Goal: Task Accomplishment & Management: Manage account settings

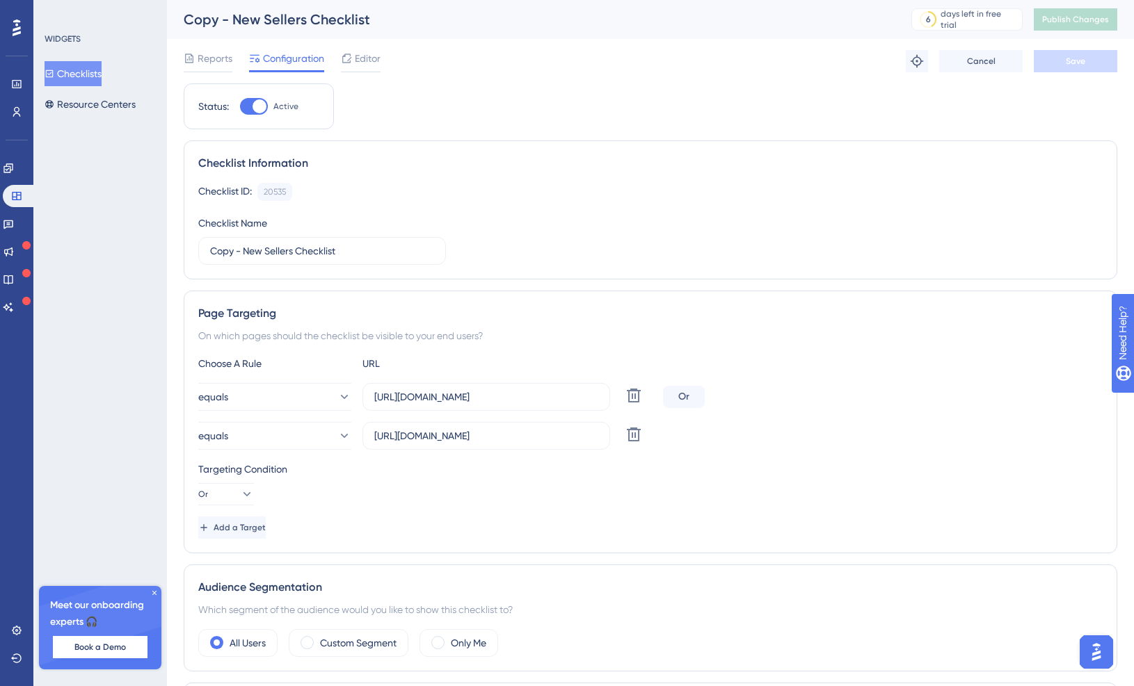
click at [251, 104] on div at bounding box center [254, 106] width 28 height 17
click at [240, 106] on input "Active" at bounding box center [239, 106] width 1 height 1
checkbox input "false"
click at [1080, 58] on span "Save" at bounding box center [1074, 61] width 19 height 11
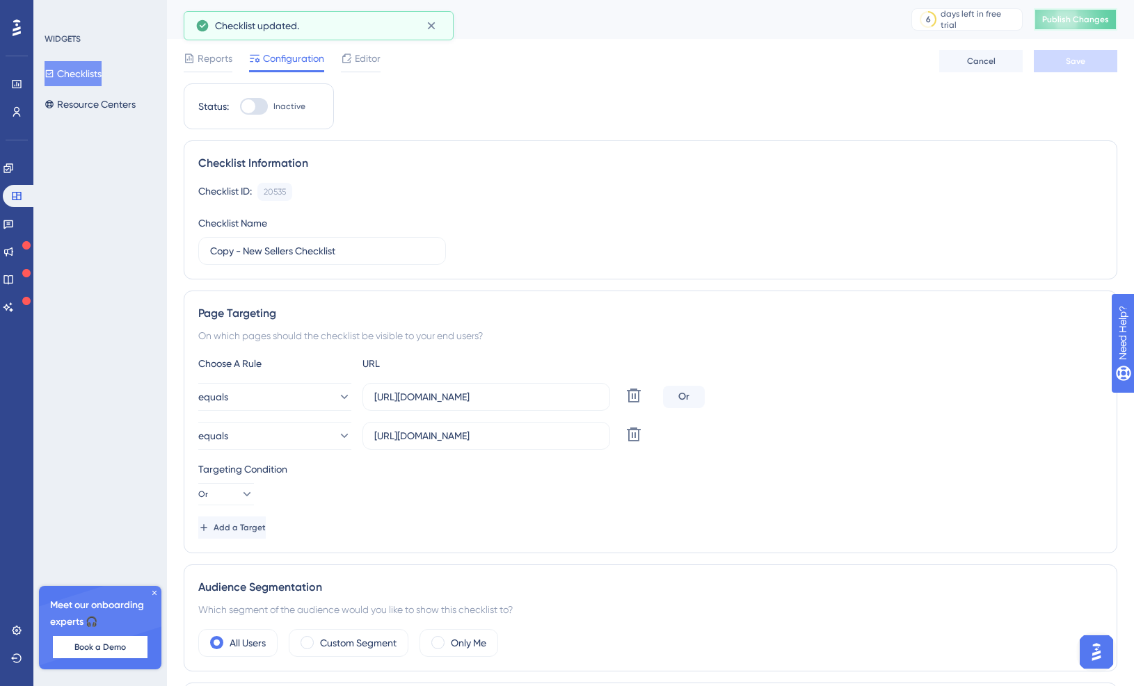
click at [1082, 19] on span "Publish Changes" at bounding box center [1075, 19] width 67 height 11
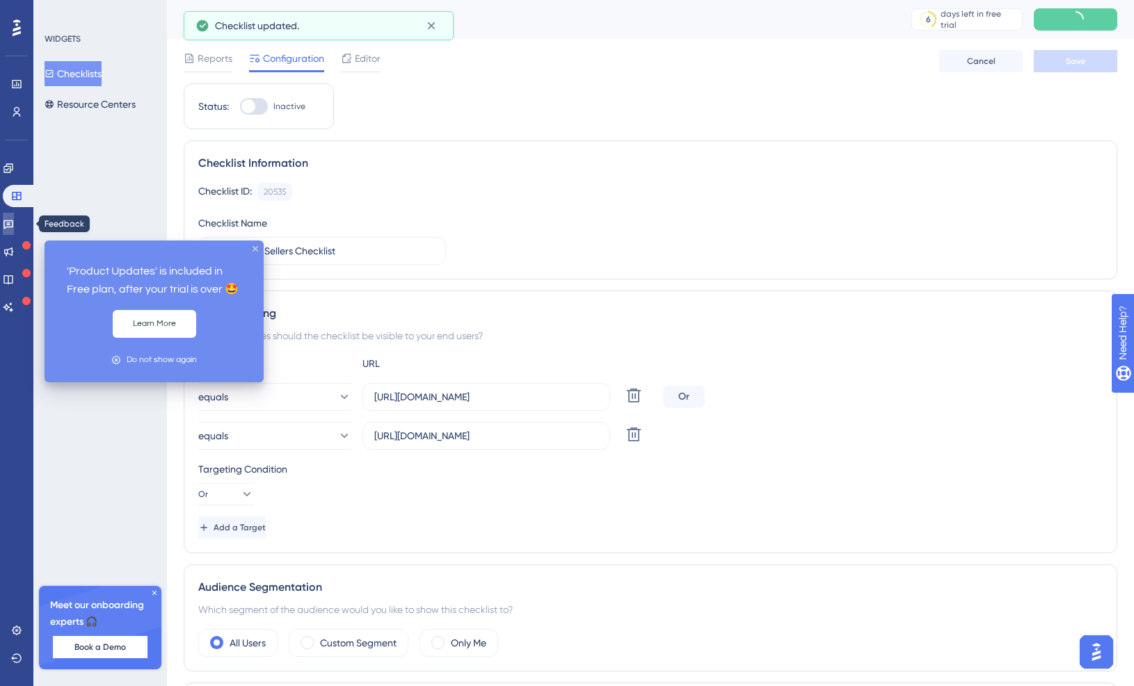
click at [14, 225] on icon at bounding box center [8, 223] width 11 height 11
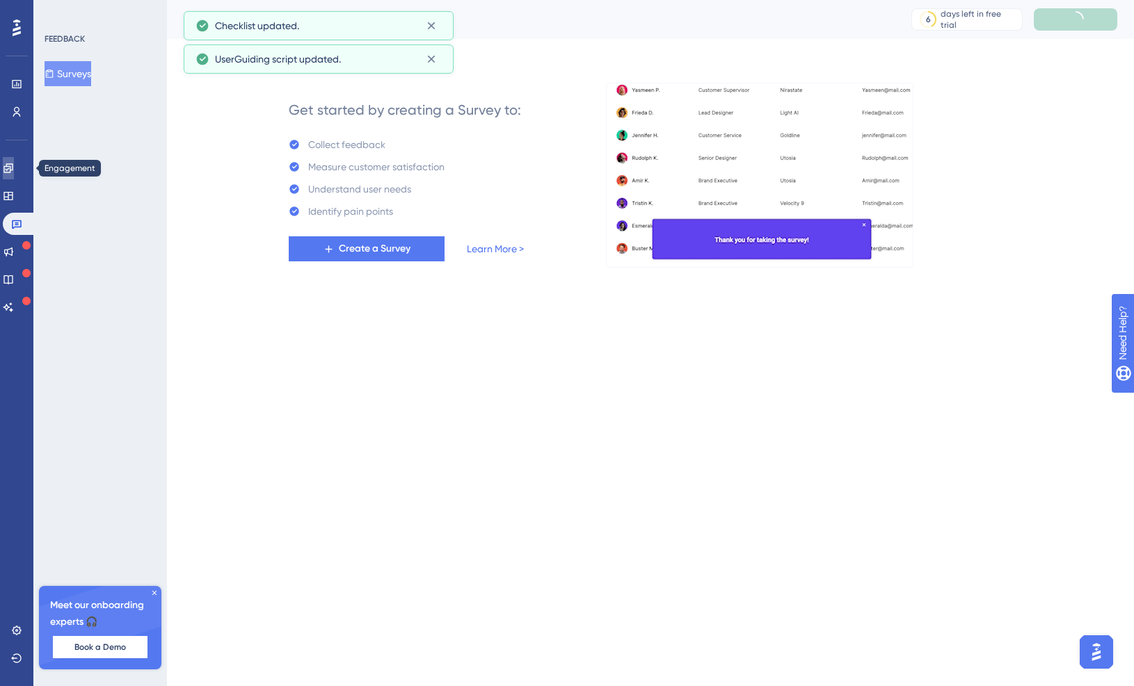
click at [13, 171] on icon at bounding box center [8, 168] width 11 height 11
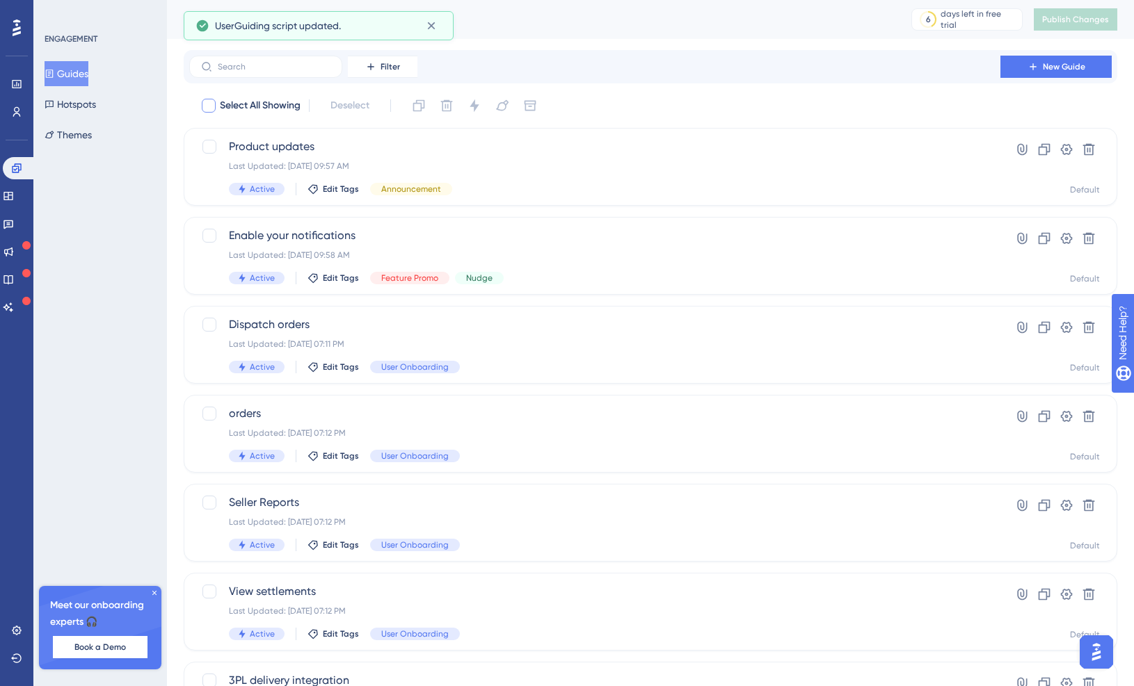
click at [211, 106] on div at bounding box center [209, 106] width 14 height 14
checkbox input "true"
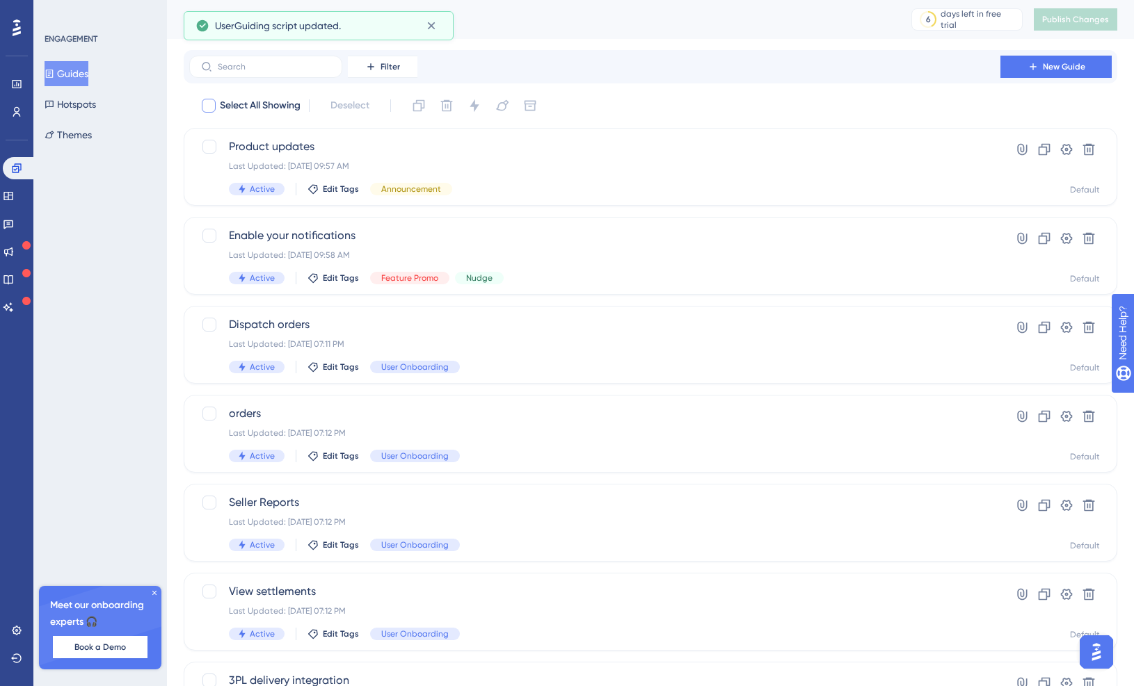
checkbox input "true"
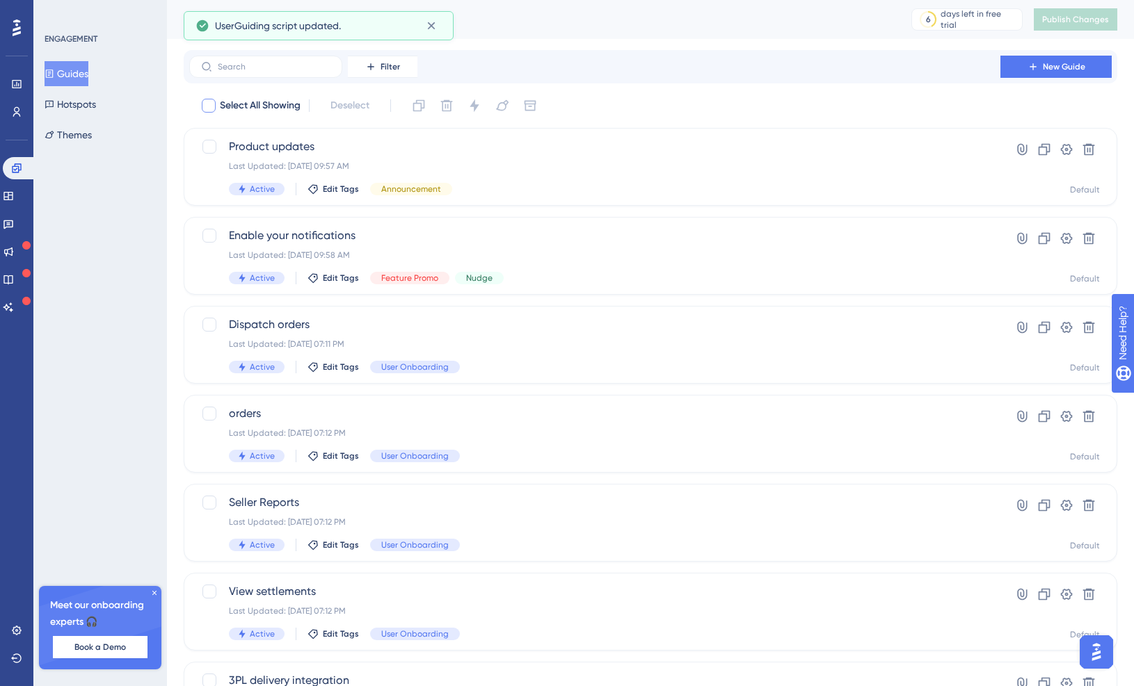
checkbox input "true"
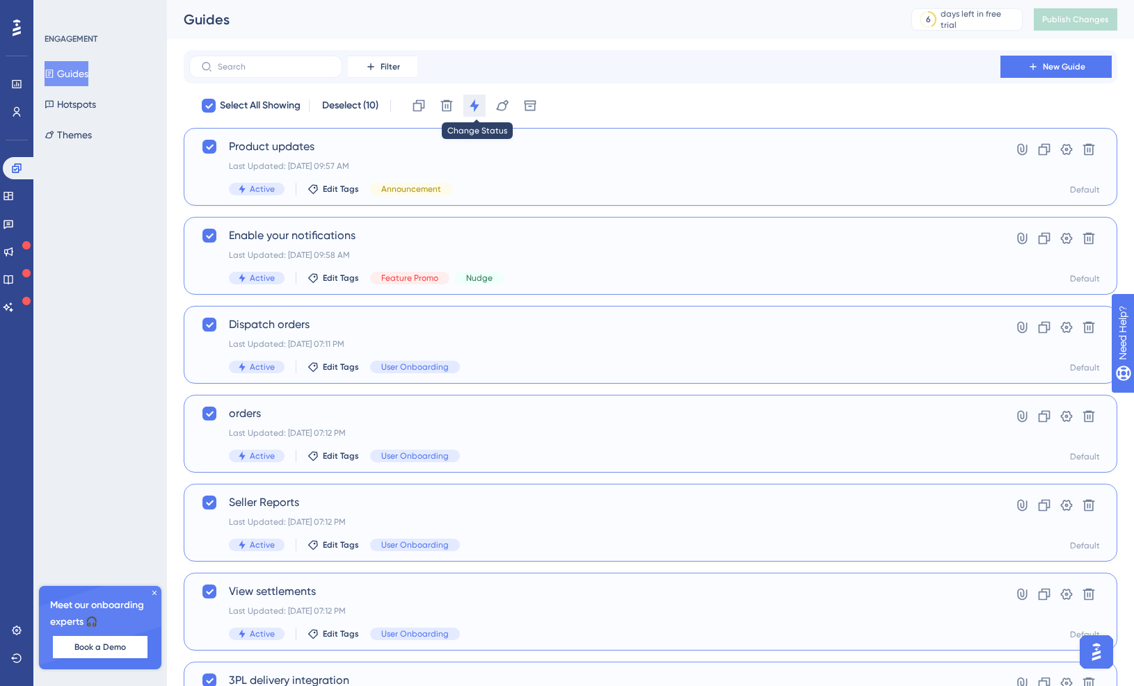
click at [472, 105] on icon at bounding box center [474, 106] width 14 height 14
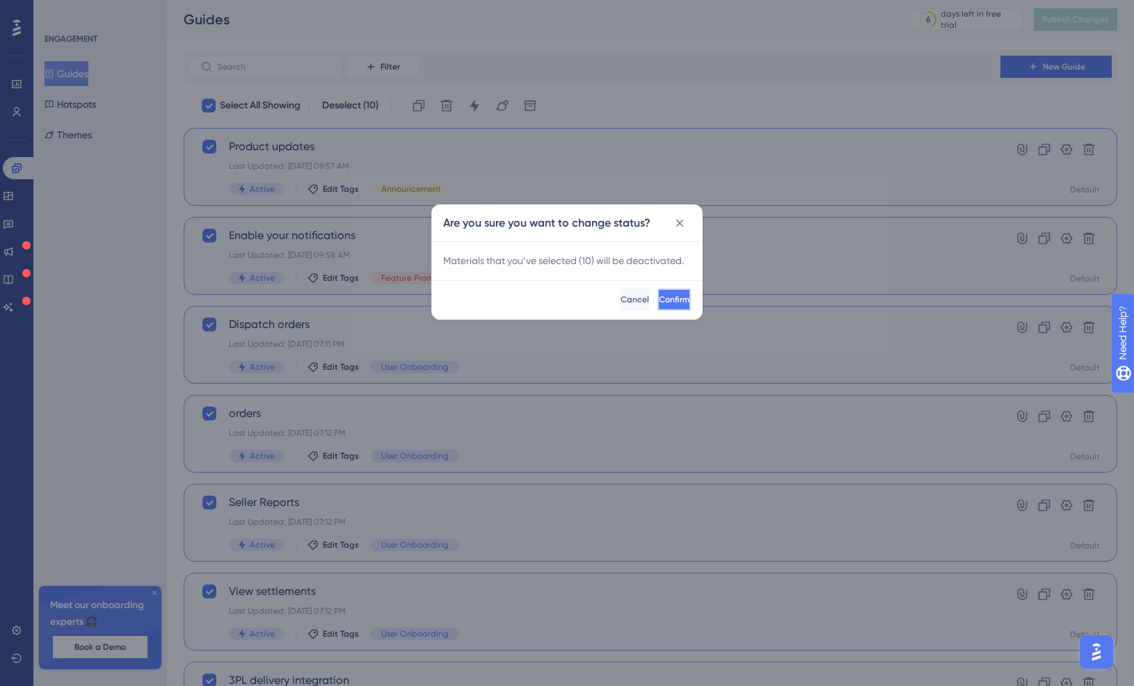
click at [659, 300] on span "Confirm" at bounding box center [674, 299] width 31 height 11
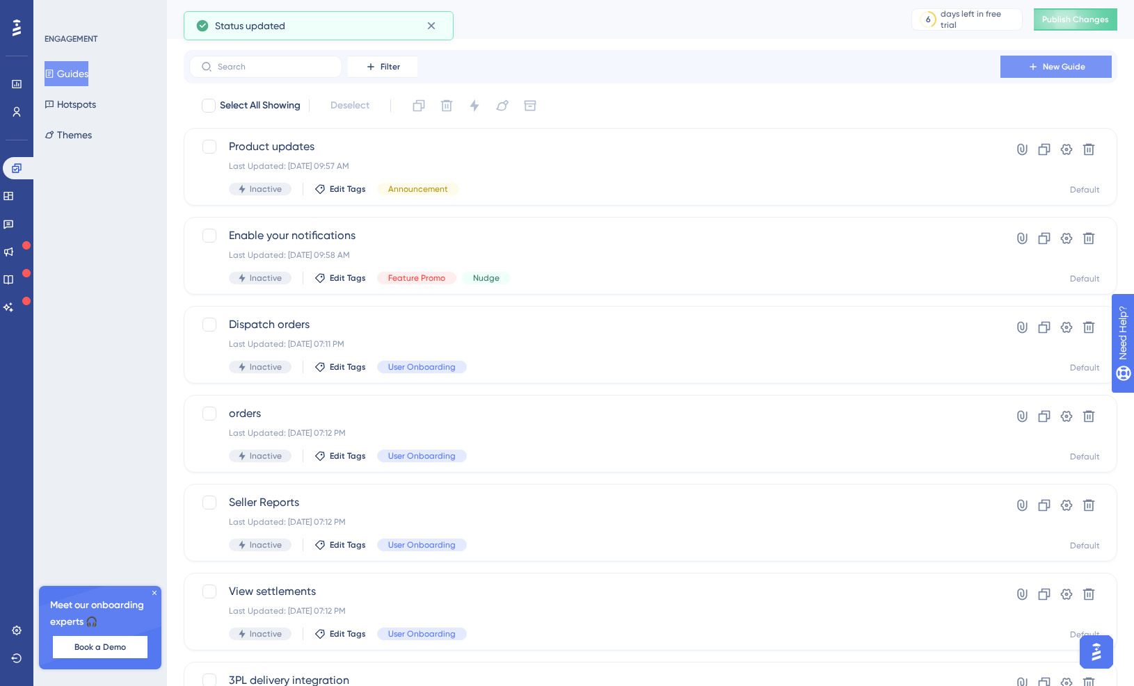
click at [1037, 71] on icon at bounding box center [1032, 66] width 11 height 11
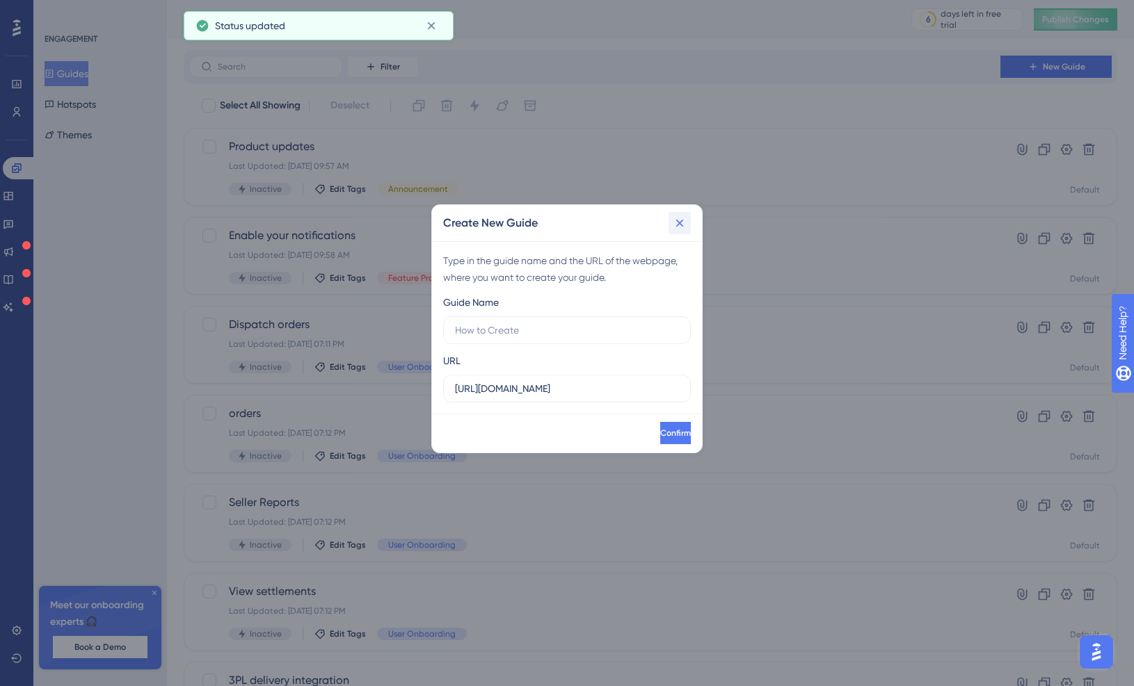
click at [681, 225] on icon at bounding box center [680, 223] width 14 height 14
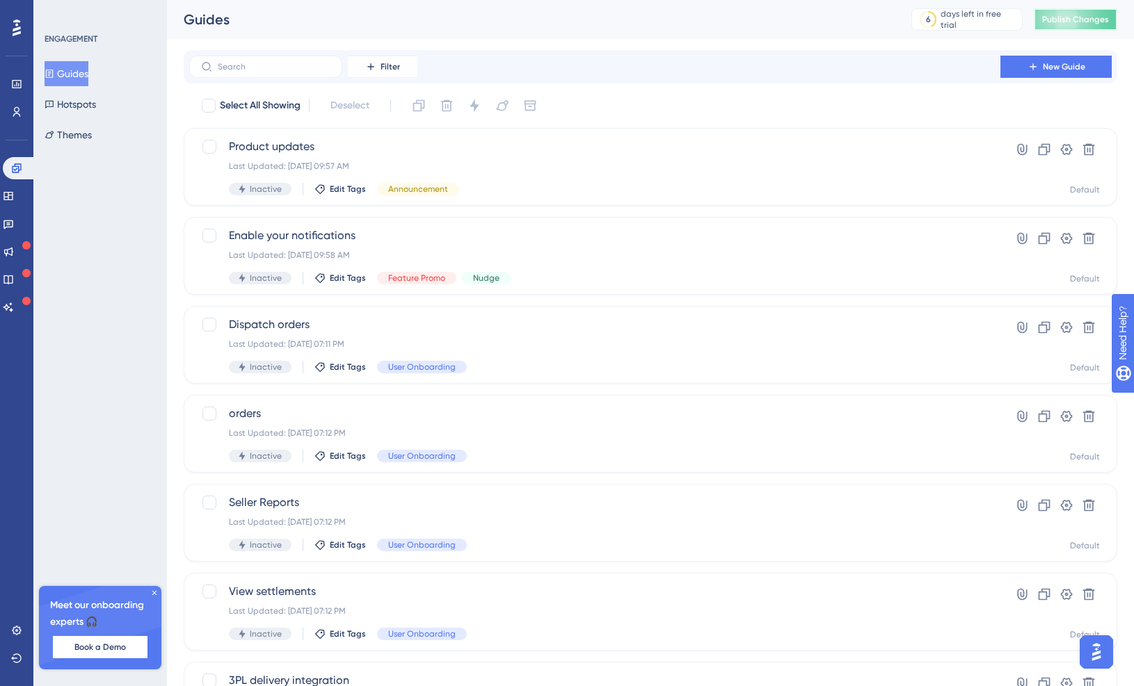
click at [1062, 19] on span "Publish Changes" at bounding box center [1075, 19] width 67 height 11
